Goal: Check status: Check status

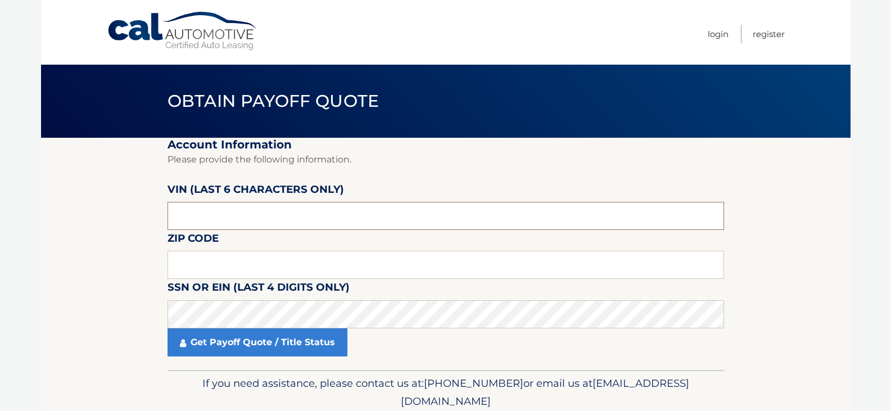
click at [354, 207] on input "text" at bounding box center [446, 216] width 557 height 28
drag, startPoint x: 229, startPoint y: 201, endPoint x: 235, endPoint y: 213, distance: 13.6
click at [231, 181] on div "VIN (last 6 characters only)" at bounding box center [446, 181] width 557 height 0
click at [235, 214] on input "text" at bounding box center [446, 216] width 557 height 28
paste input "290989"
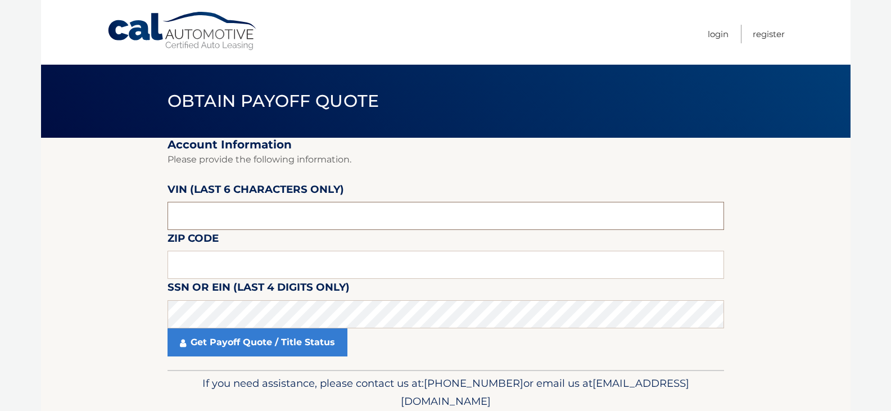
type input "290989"
drag, startPoint x: 241, startPoint y: 257, endPoint x: 214, endPoint y: 224, distance: 42.4
click at [241, 257] on input "text" at bounding box center [446, 265] width 557 height 28
type input "11747"
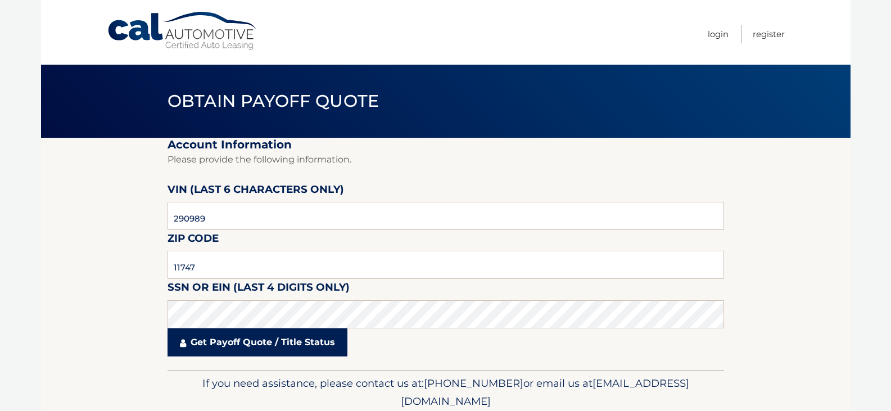
click at [279, 340] on link "Get Payoff Quote / Title Status" at bounding box center [258, 342] width 180 height 28
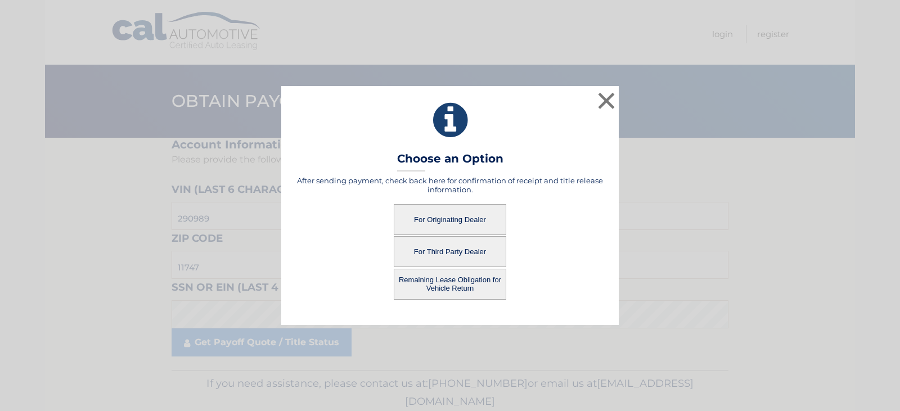
click at [448, 223] on button "For Originating Dealer" at bounding box center [450, 219] width 112 height 31
click at [443, 227] on button "For Originating Dealer" at bounding box center [450, 219] width 112 height 31
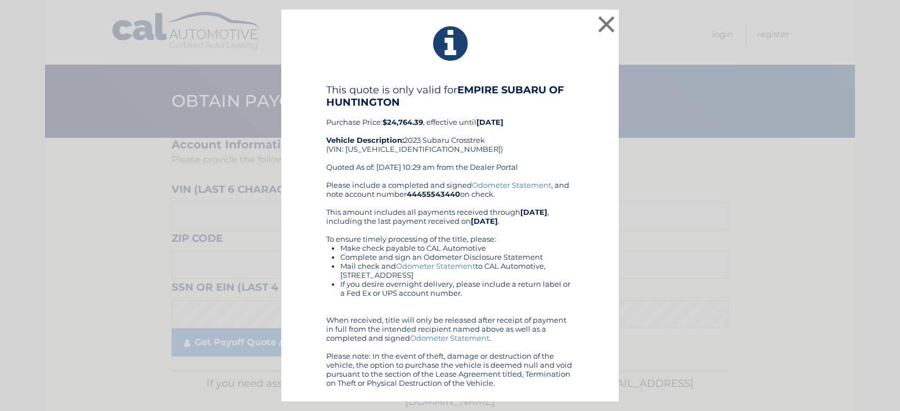
click at [545, 250] on li "Make check payable to CAL Automotive" at bounding box center [456, 247] width 233 height 9
drag, startPoint x: 575, startPoint y: 228, endPoint x: 583, endPoint y: 252, distance: 25.3
click at [583, 252] on div "This quote is only valid for EMPIRE SUBARU OF HUNTINGTON Purchase Price: $24,76…" at bounding box center [449, 236] width 309 height 304
click at [615, 205] on div "× This quote is only valid for EMPIRE SUBARU OF HUNTINGTON Purchase Price: $24,…" at bounding box center [449, 206] width 337 height 392
click at [611, 24] on button "×" at bounding box center [606, 24] width 22 height 22
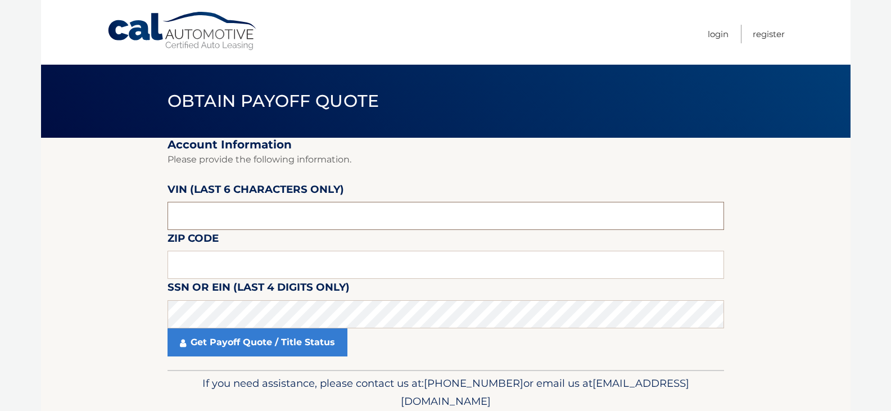
click at [315, 215] on input "text" at bounding box center [446, 216] width 557 height 28
